Goal: Find specific page/section: Find specific page/section

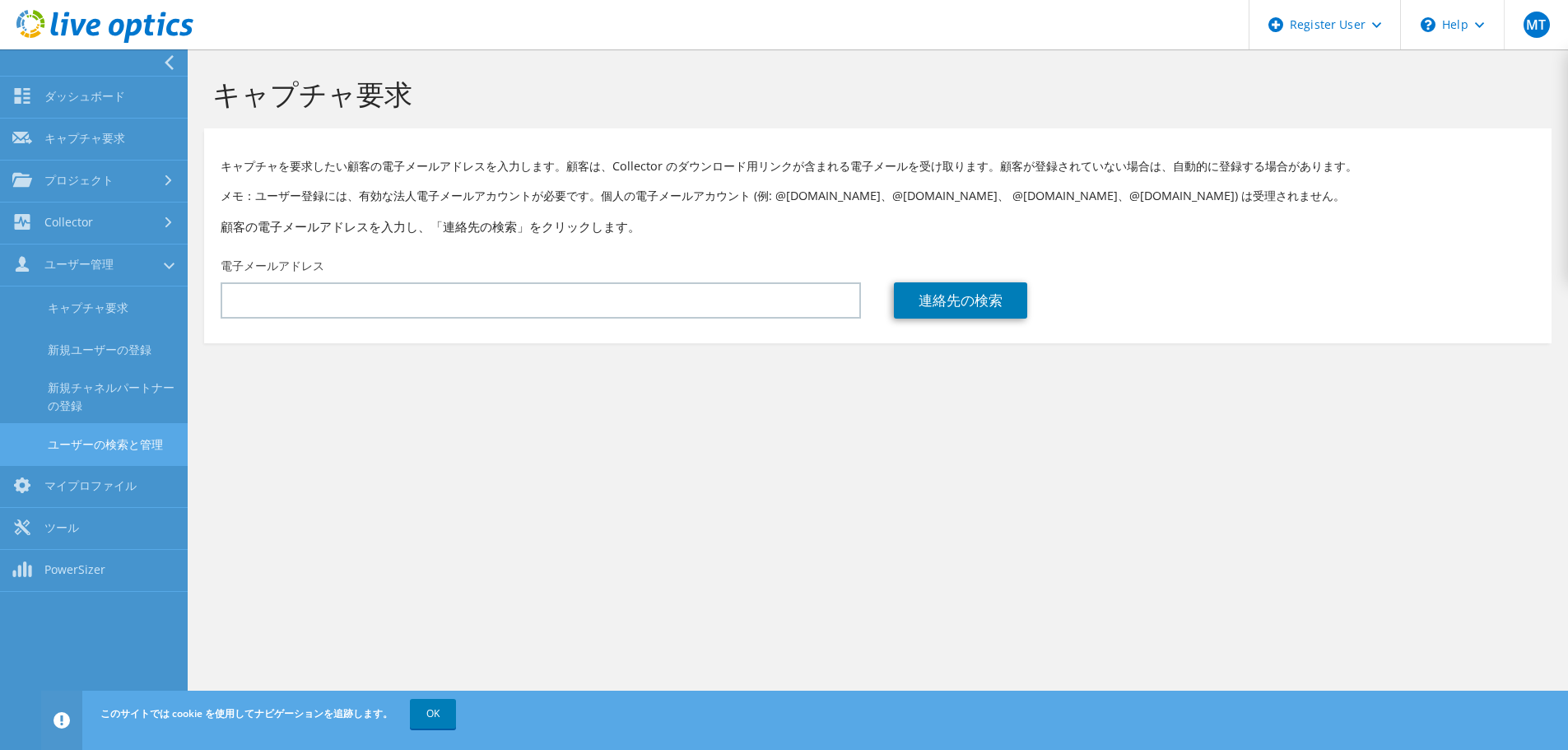
click at [126, 451] on link "ユーザーの検索と管理" at bounding box center [93, 444] width 187 height 42
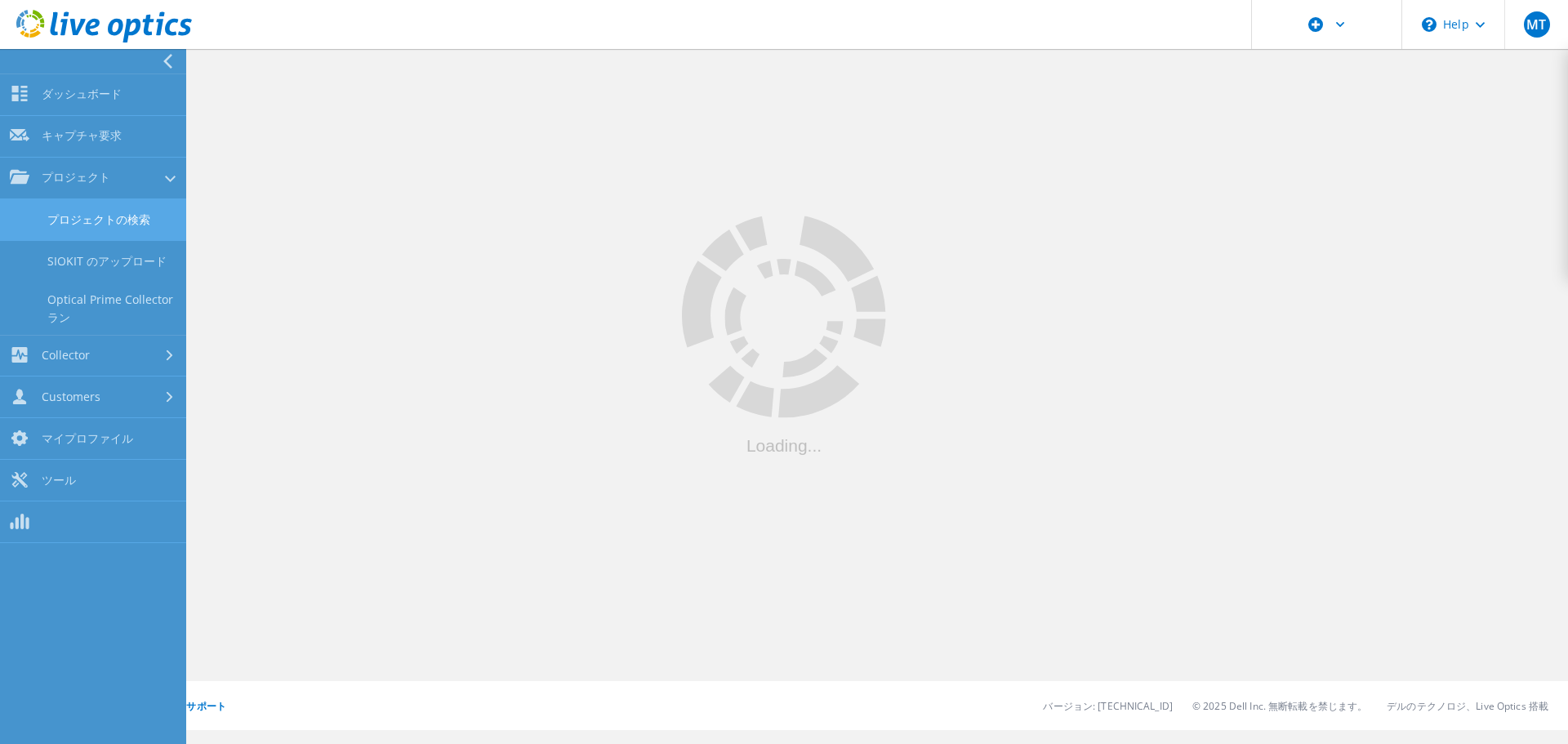
click at [78, 207] on link "プロジェクトの検索" at bounding box center [93, 220] width 186 height 41
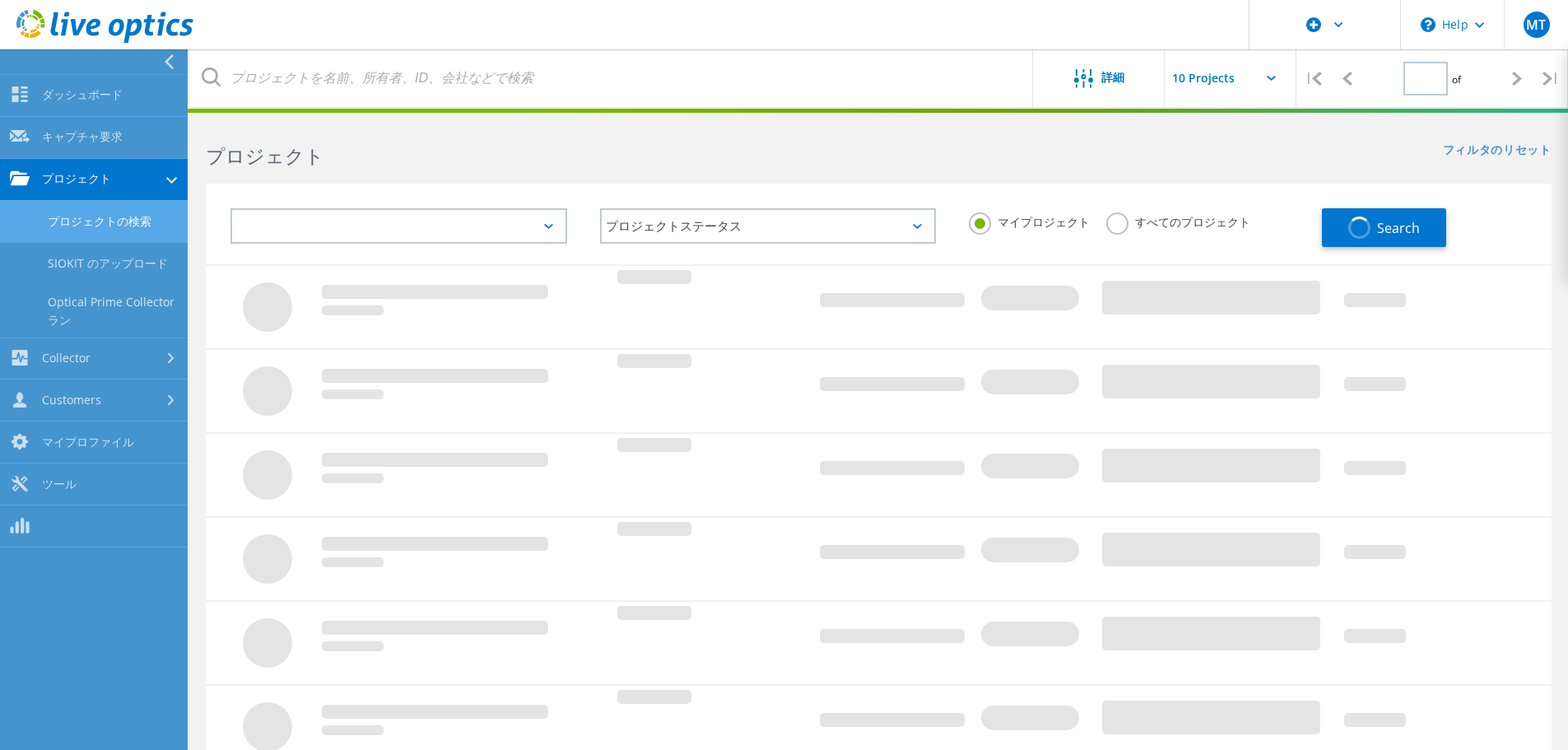
type input "1"
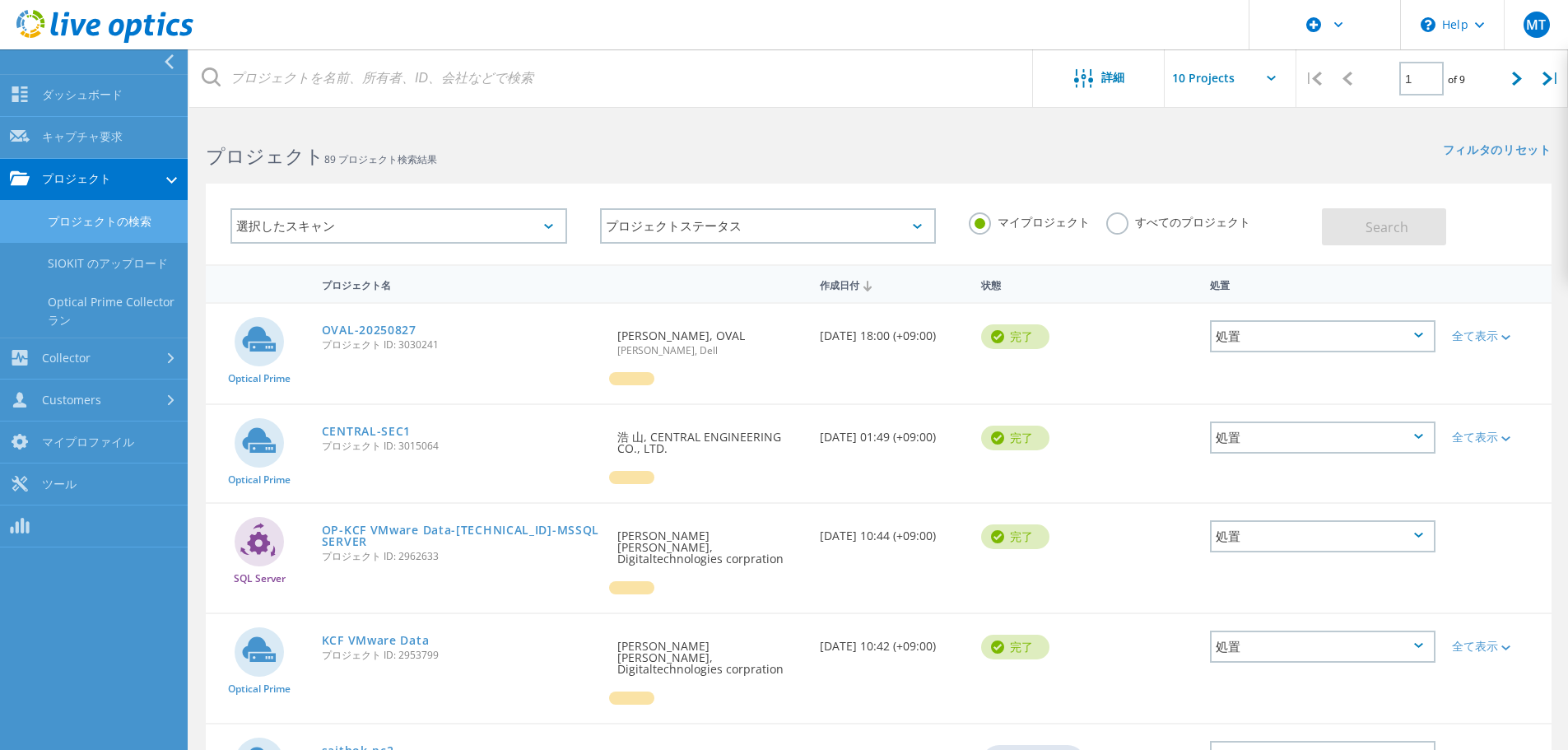
click at [1173, 226] on label "すべてのプロジェクト" at bounding box center [1178, 221] width 144 height 16
click at [0, 0] on input "すべてのプロジェクト" at bounding box center [0, 0] width 0 height 0
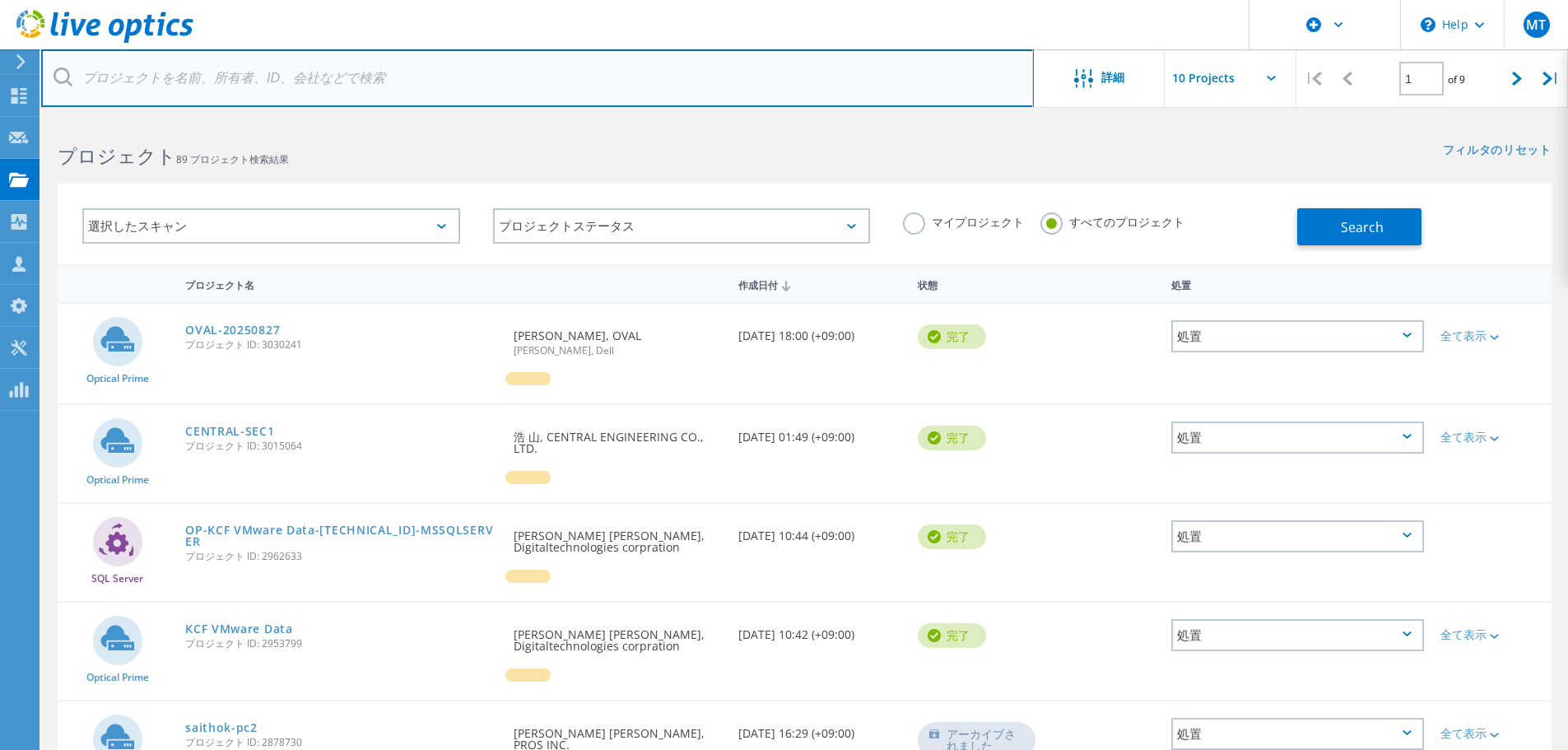
click at [349, 86] on input "text" at bounding box center [537, 78] width 992 height 57
type input "あ"
type input "@achoes.co.jp"
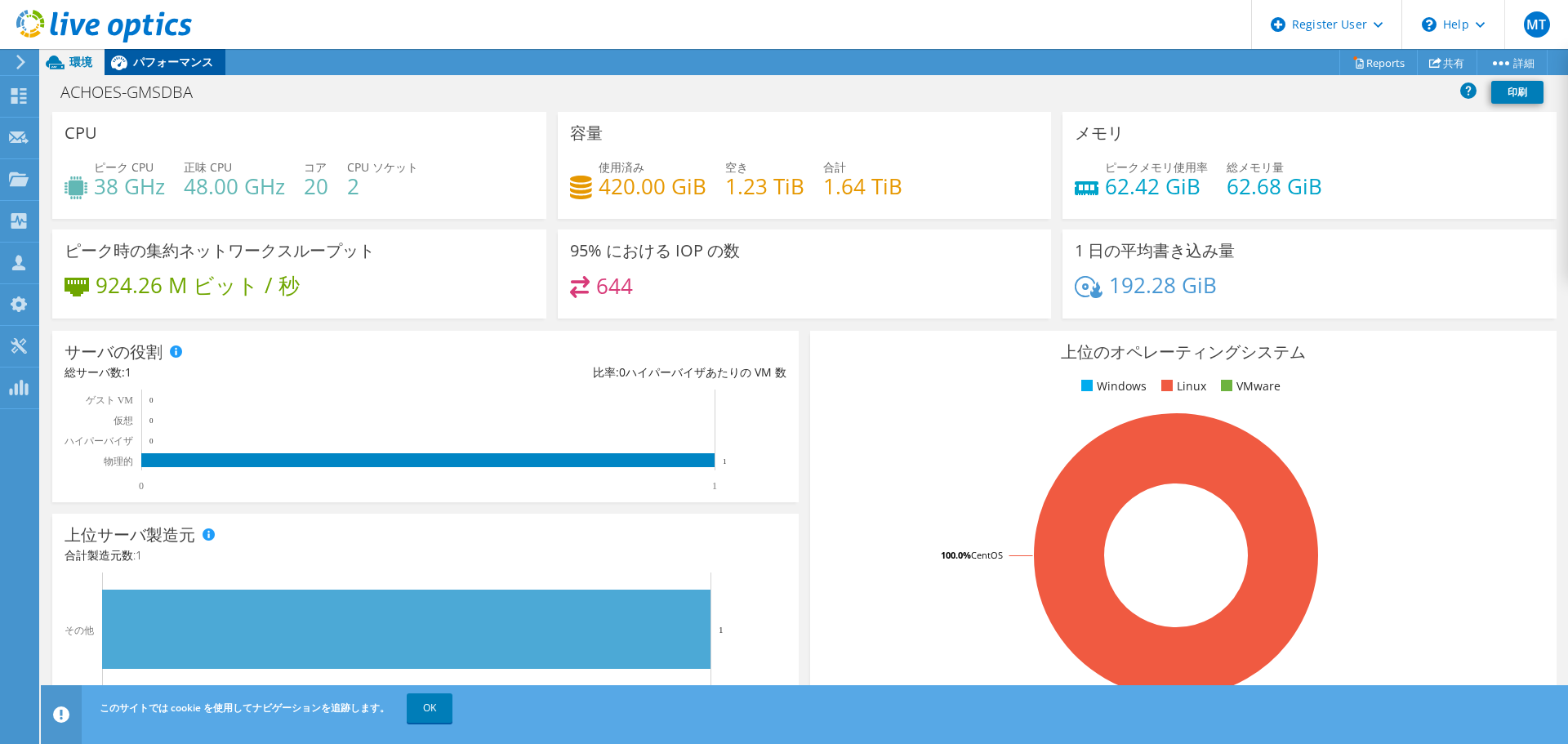
click at [146, 71] on div "パフォーマンス" at bounding box center [164, 62] width 120 height 26
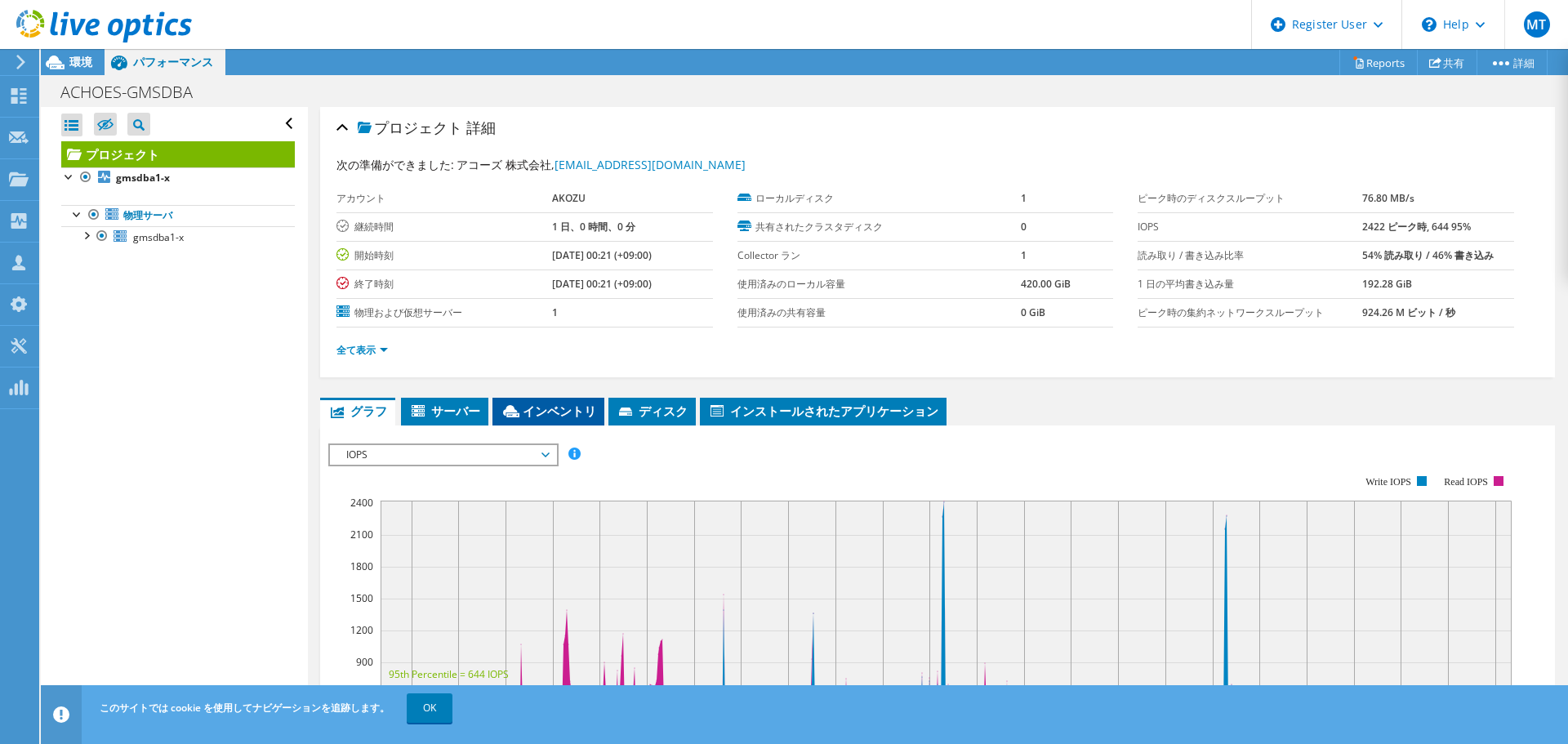
click at [558, 415] on span "インベントリ" at bounding box center [548, 411] width 95 height 16
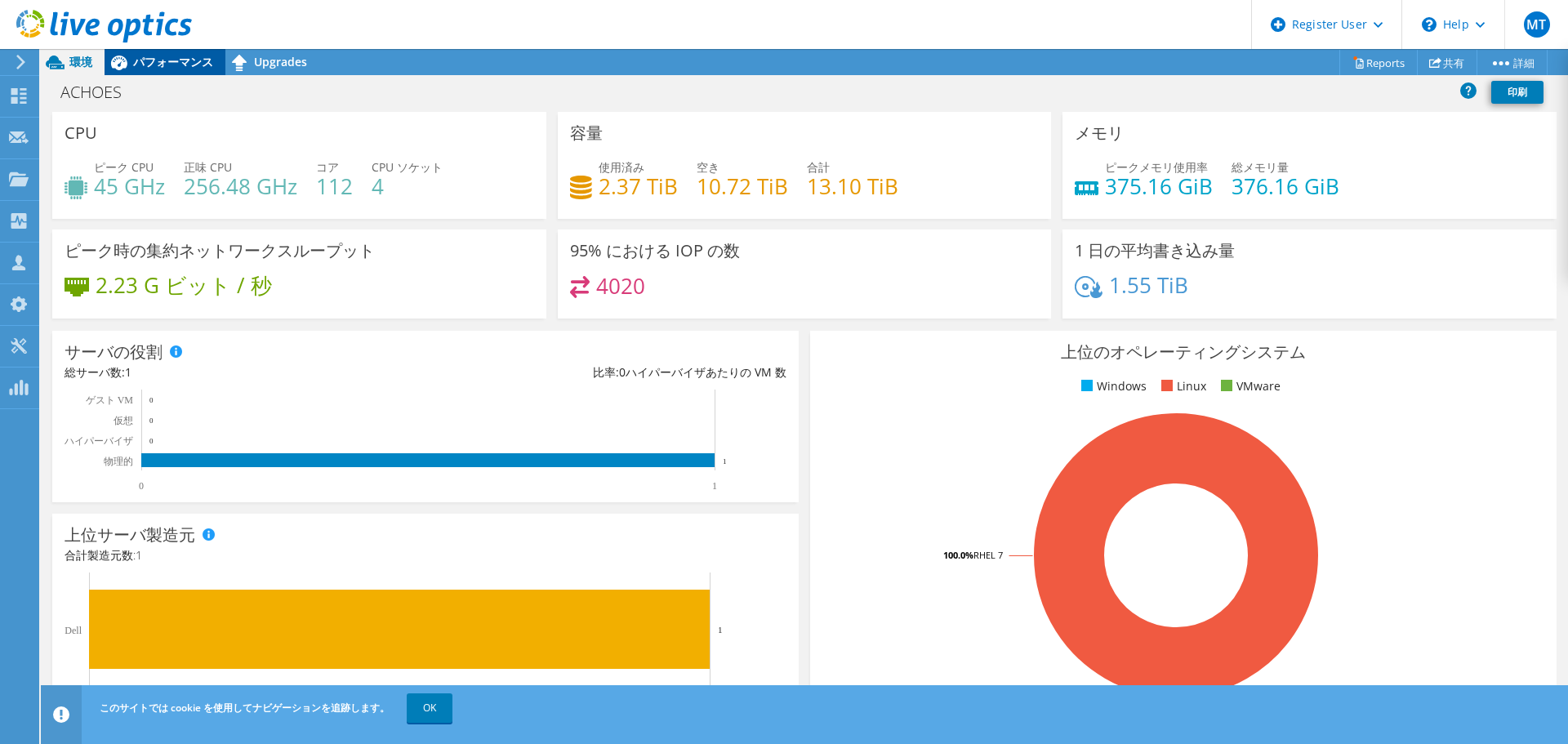
click at [148, 65] on span "パフォーマンス" at bounding box center [173, 62] width 80 height 15
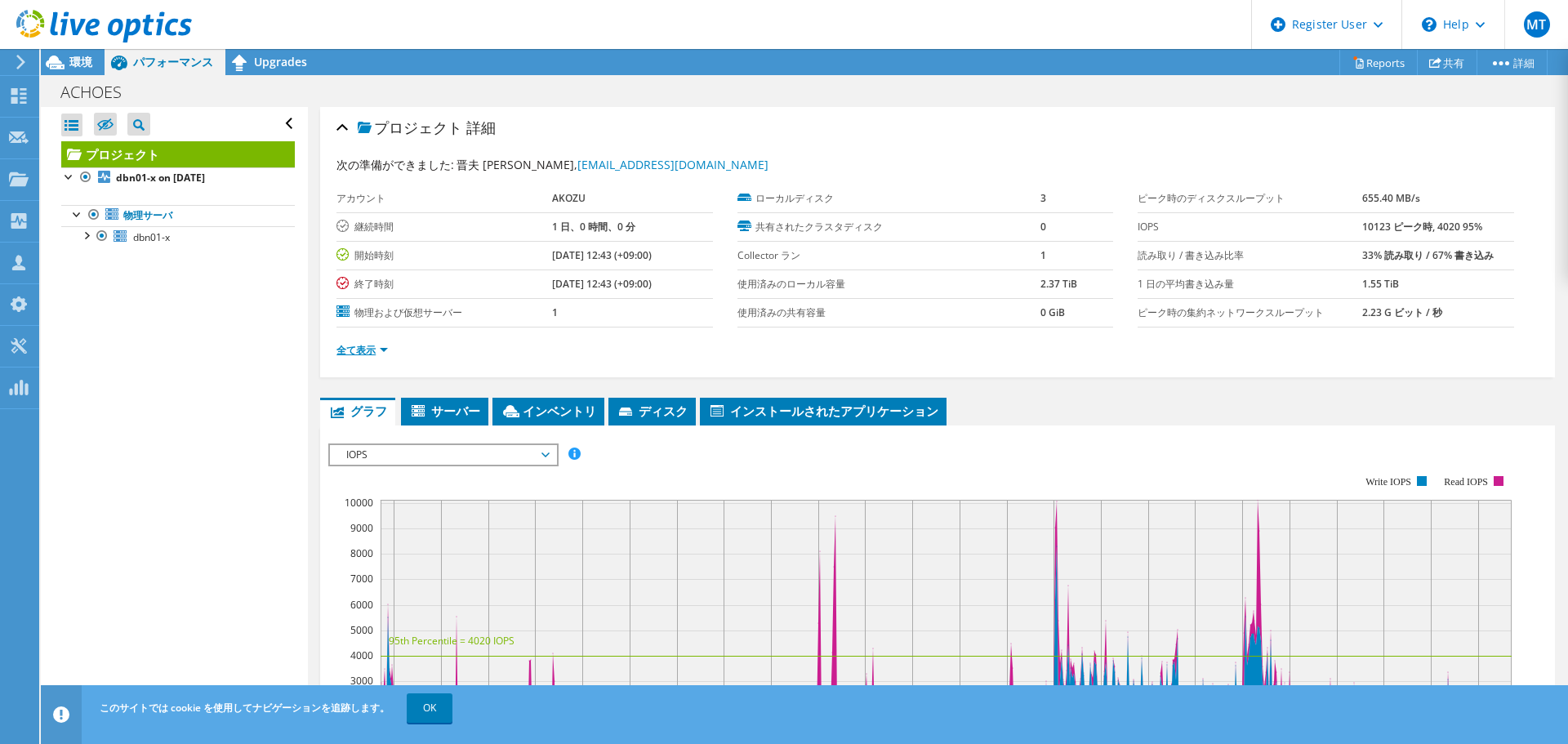
click at [378, 346] on link "全て表示" at bounding box center [361, 350] width 51 height 13
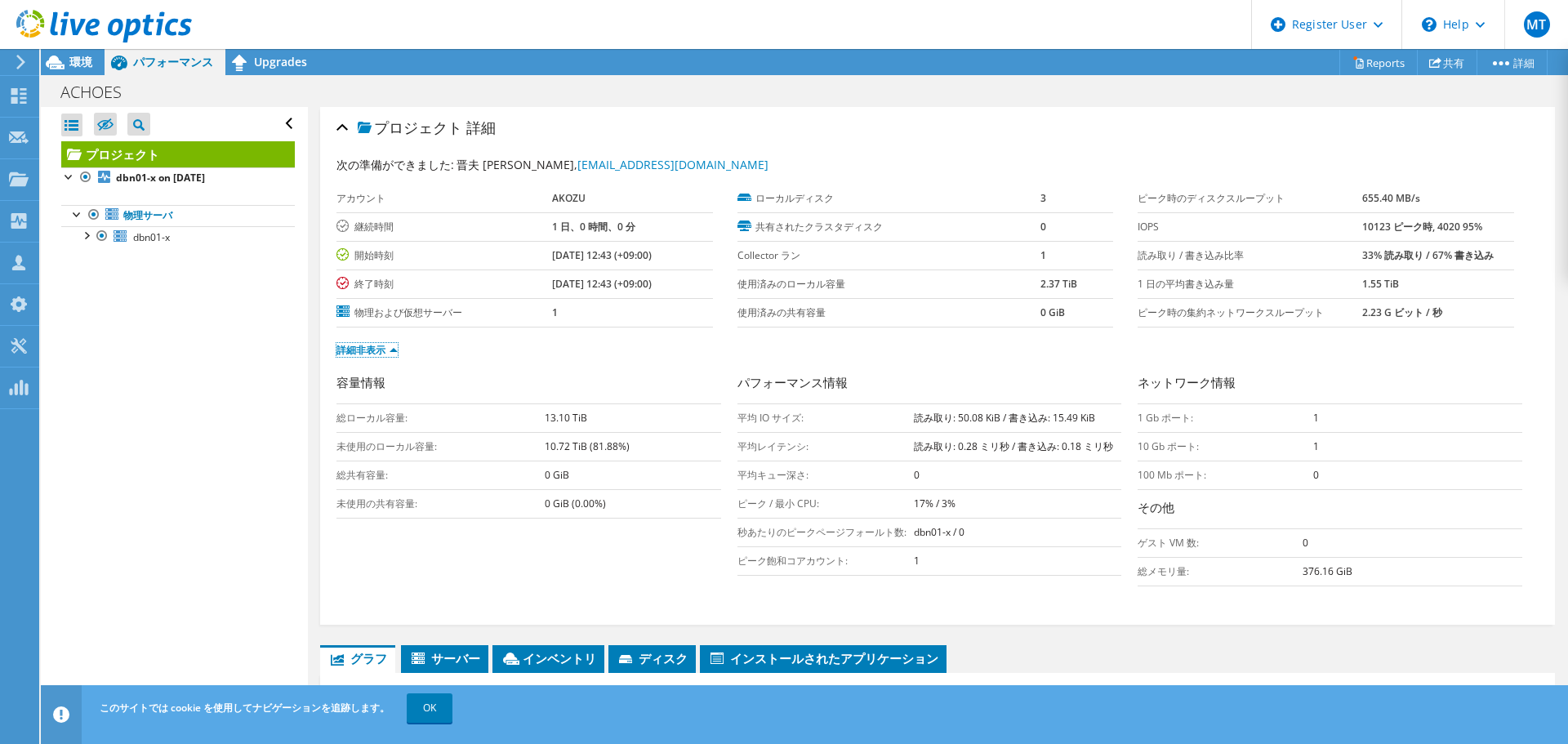
scroll to position [164, 0]
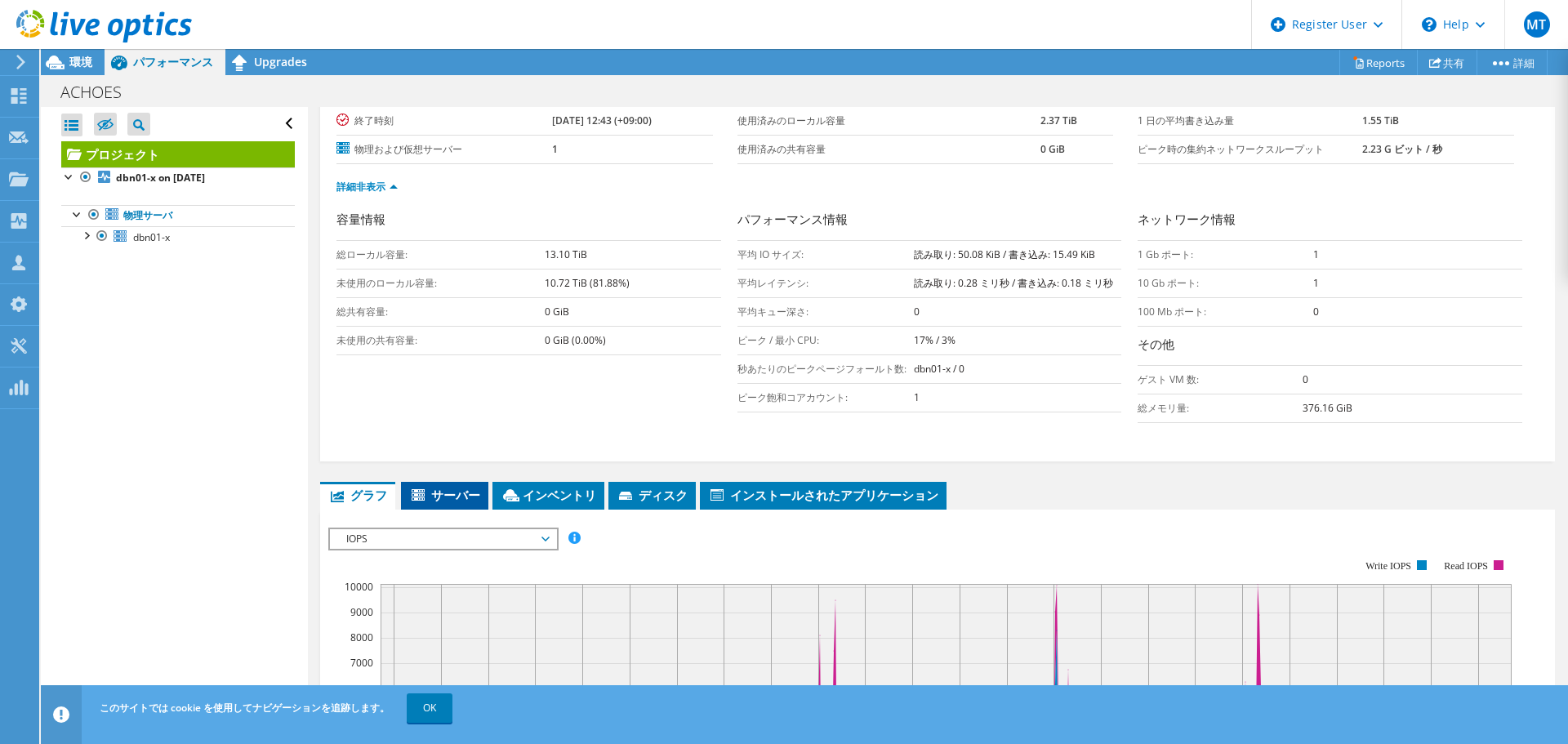
click at [463, 504] on li "サーバー" at bounding box center [444, 495] width 88 height 28
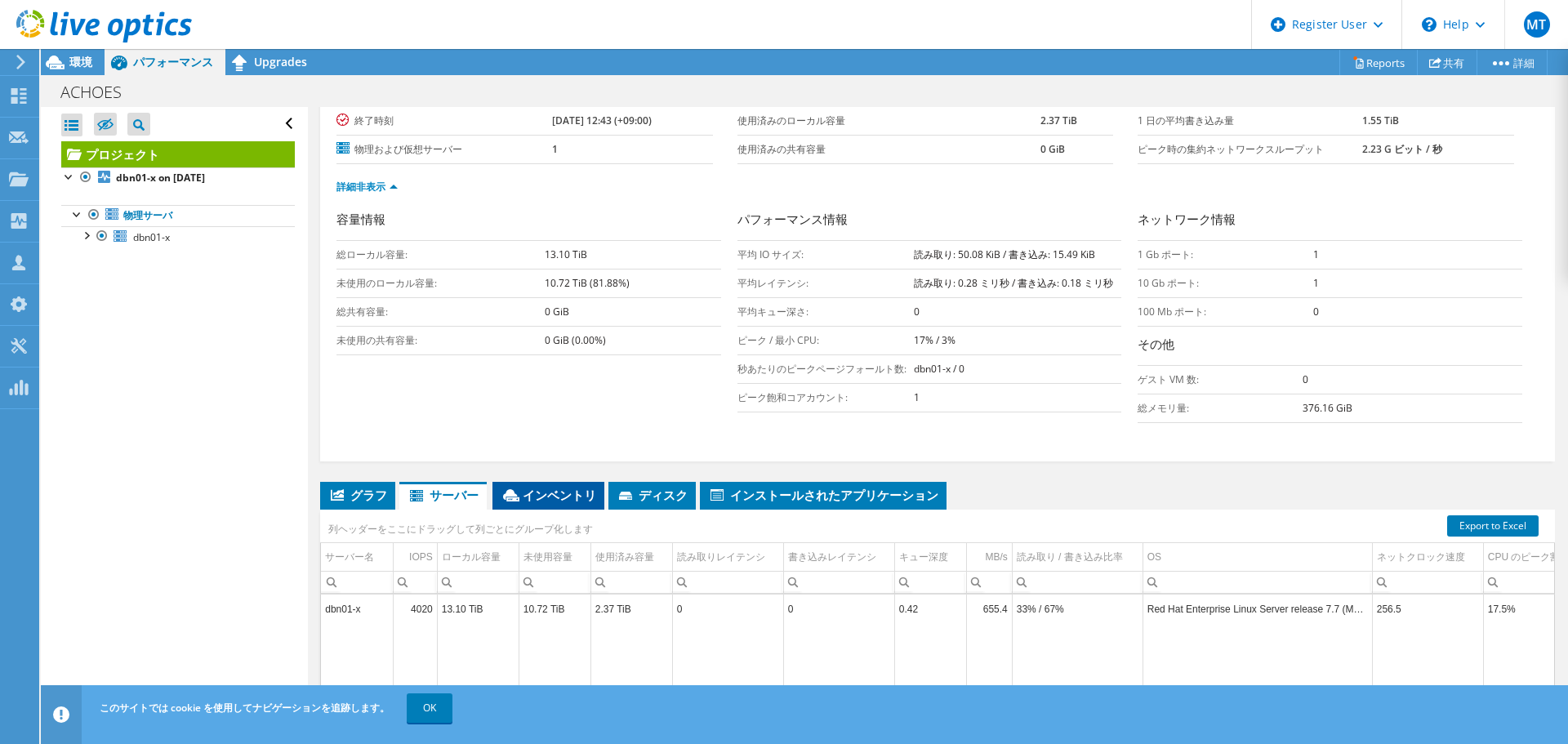
click at [539, 497] on span "インベントリ" at bounding box center [548, 494] width 95 height 16
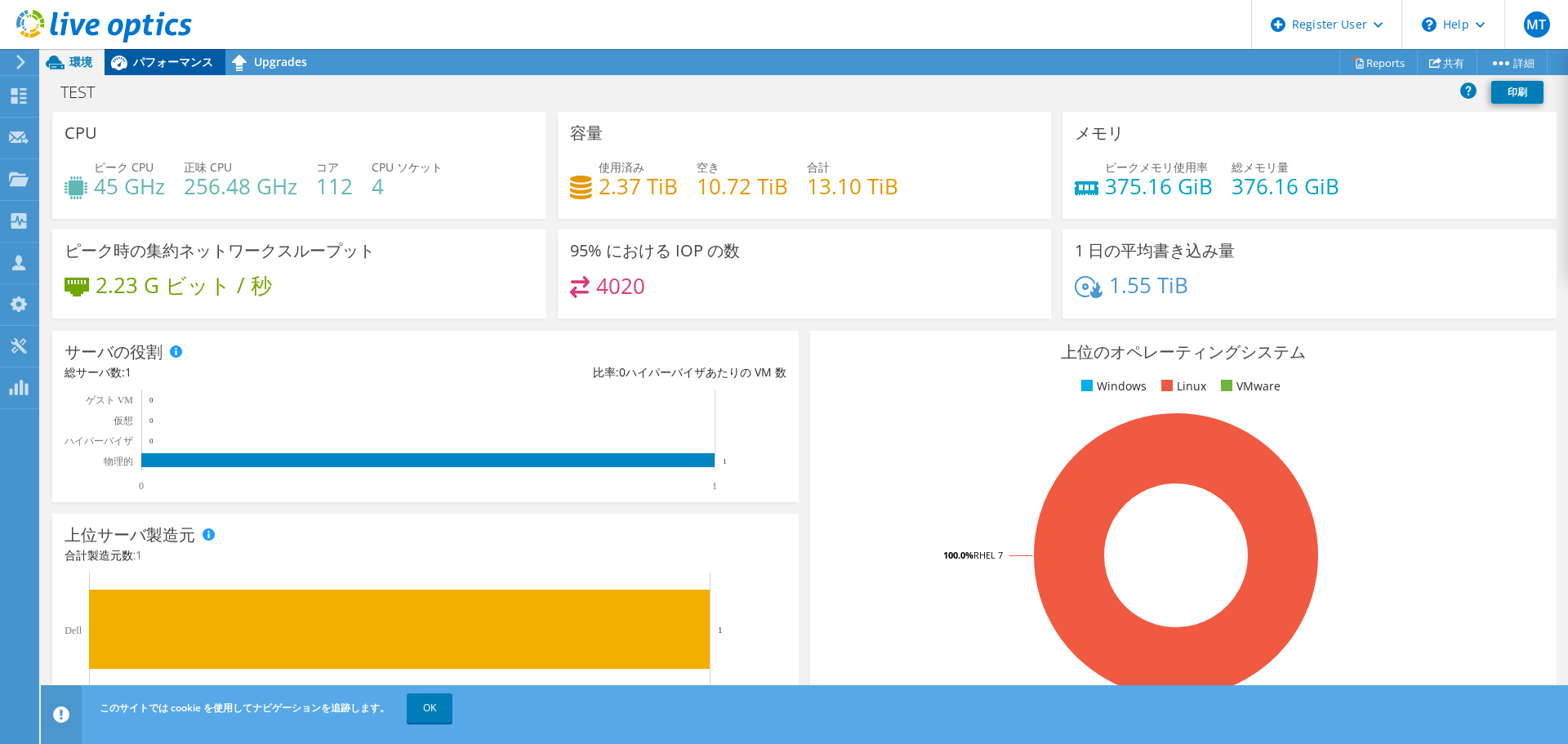
click at [158, 67] on span "パフォーマンス" at bounding box center [173, 62] width 80 height 15
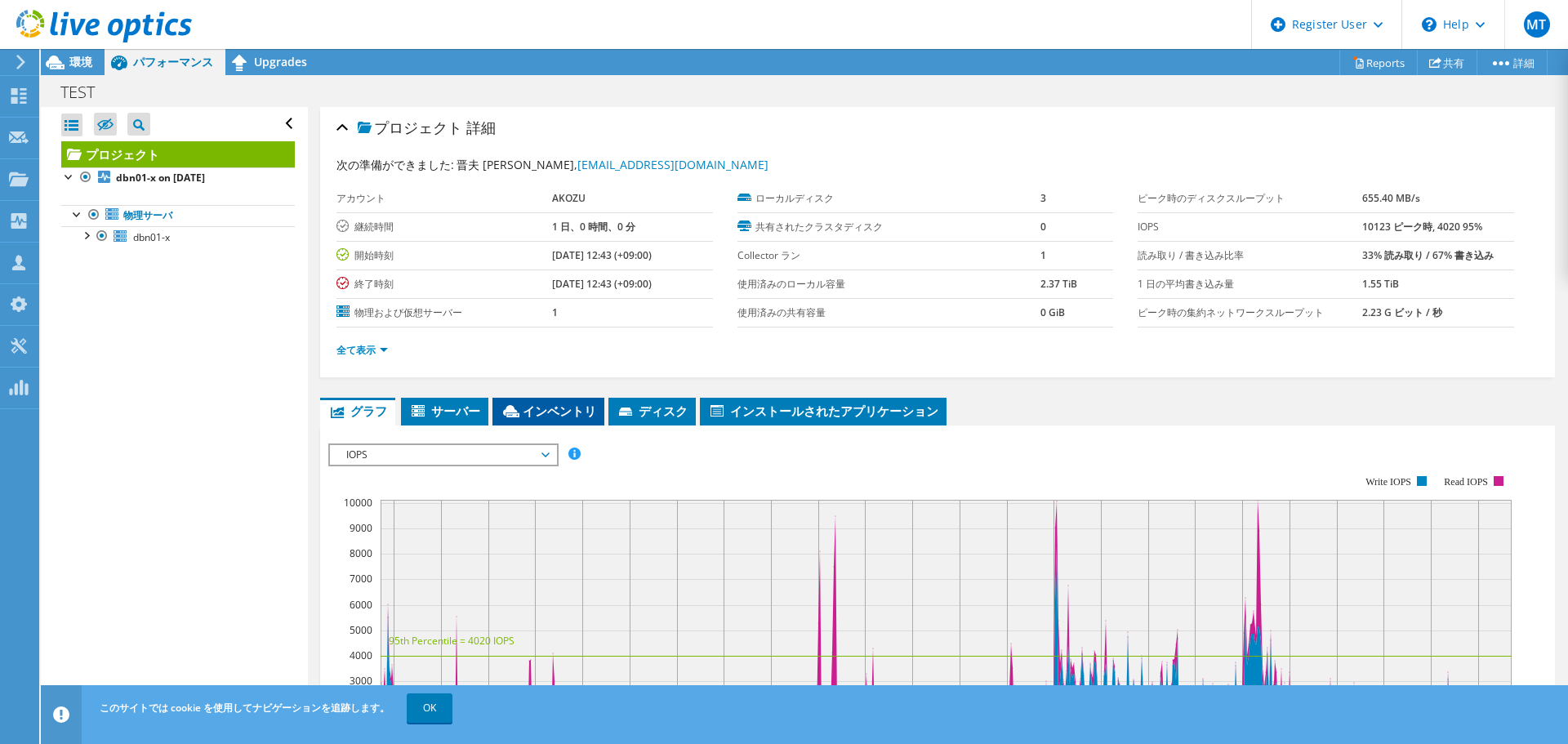
click at [570, 414] on span "インベントリ" at bounding box center [548, 411] width 95 height 16
